Goal: Ask a question

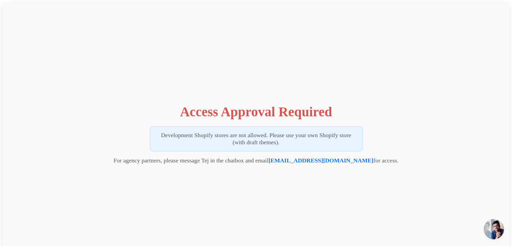
click at [490, 226] on span "Open chat" at bounding box center [494, 229] width 20 height 20
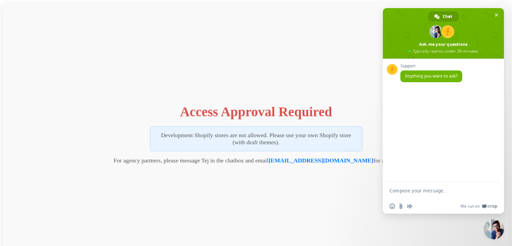
click at [445, 196] on textarea "Compose your message..." at bounding box center [436, 190] width 94 height 17
type textarea "please approve mpage"
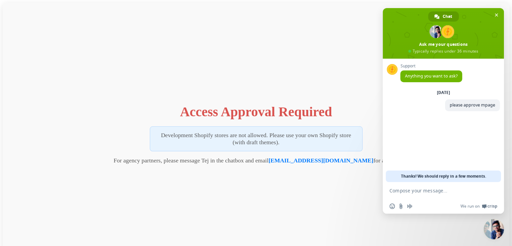
click at [373, 201] on div "Access Approval Required Development Shopify stores are not allowed. Please use…" at bounding box center [256, 132] width 507 height 259
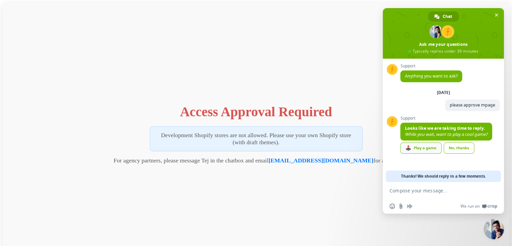
click at [438, 148] on link "🕹️ Play a game" at bounding box center [420, 147] width 41 height 11
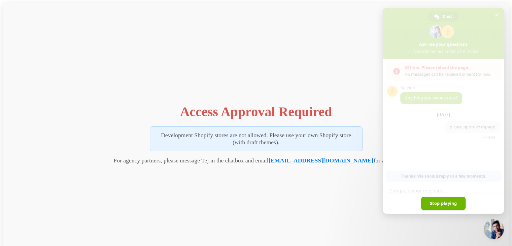
click at [423, 207] on link "Stop playing" at bounding box center [443, 203] width 45 height 13
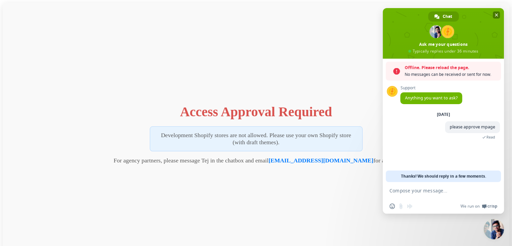
click at [495, 15] on span "Close chat" at bounding box center [496, 15] width 3 height 4
